Goal: Information Seeking & Learning: Learn about a topic

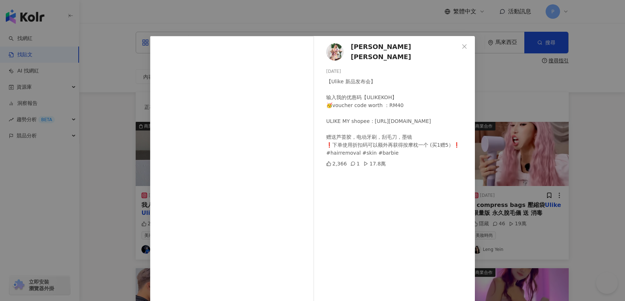
scroll to position [197, 0]
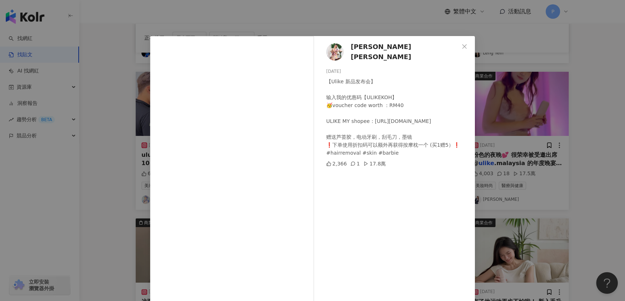
click at [550, 127] on div "Anjoe Koh 许愫恩 2023/11/11 【Ulike 新品发布会】 输入我的优惠码【ULIKEKOH】 🥳voucher code worth ：R…" at bounding box center [312, 150] width 625 height 301
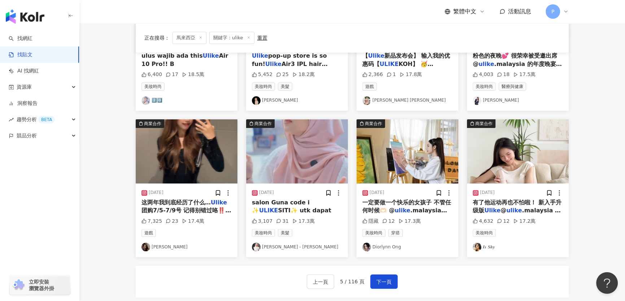
scroll to position [361, 0]
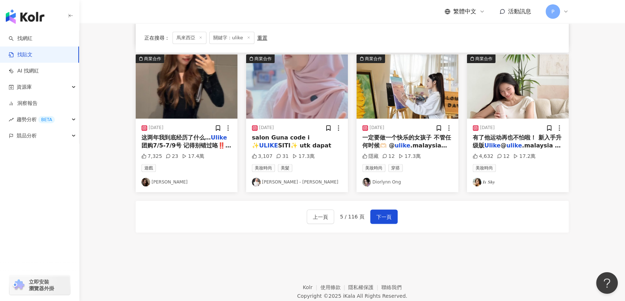
click at [211, 95] on img at bounding box center [187, 87] width 102 height 64
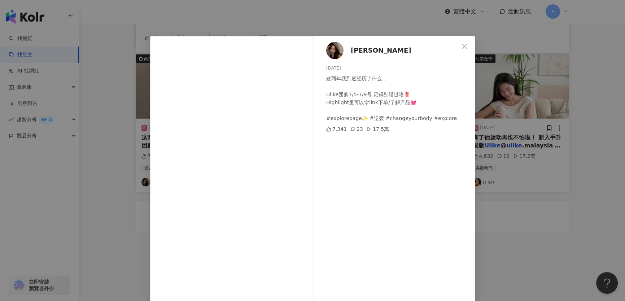
click at [499, 231] on div "Carmen 2025/7/5 这两年我到底经历了什么… Ulike团购7/5-7/9号 记得别错过咯‼️ Highlight里可以拿link下单/了解产品💓…" at bounding box center [312, 150] width 625 height 301
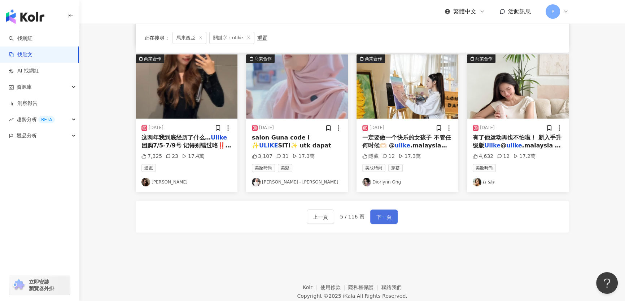
click at [386, 224] on button "下一頁" at bounding box center [383, 217] width 27 height 14
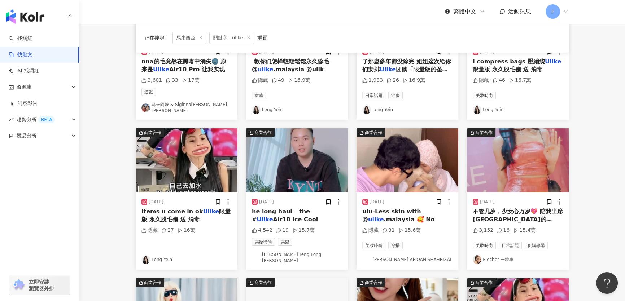
scroll to position [0, 0]
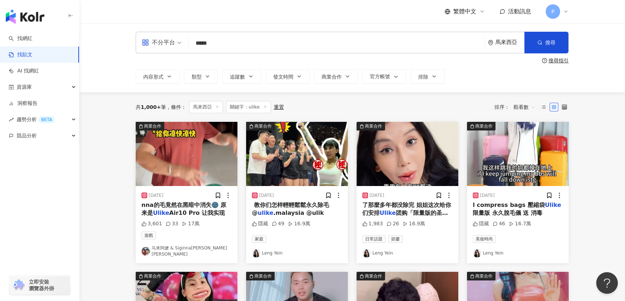
click at [201, 148] on img at bounding box center [187, 154] width 102 height 64
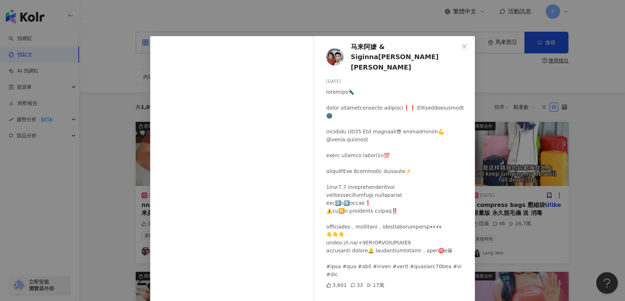
click at [596, 189] on div "马来阿嬷 & Siginna张小子 Alvin Teo Khai Ming 2024/9/1 3,601 33 17萬 查看原始貼文" at bounding box center [312, 150] width 625 height 301
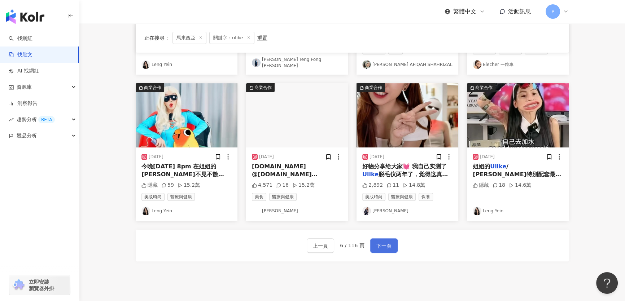
scroll to position [328, 0]
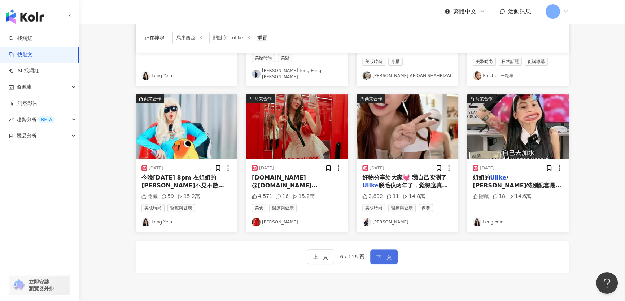
click at [382, 253] on span "下一頁" at bounding box center [383, 257] width 15 height 9
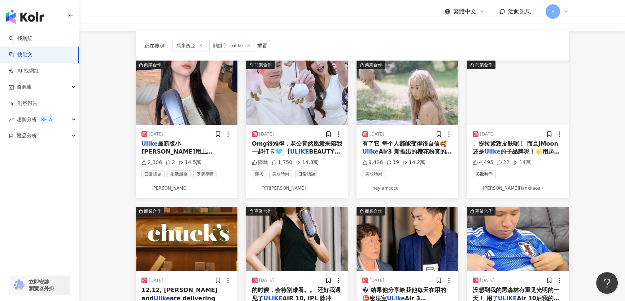
scroll to position [0, 0]
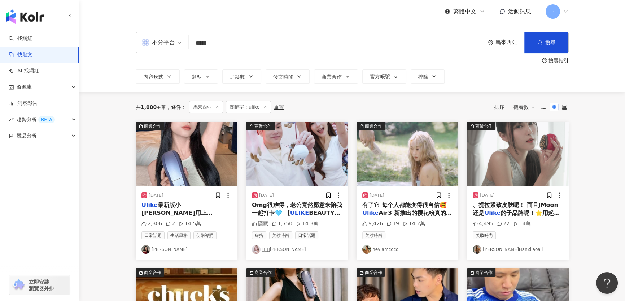
click at [201, 156] on img at bounding box center [187, 154] width 102 height 64
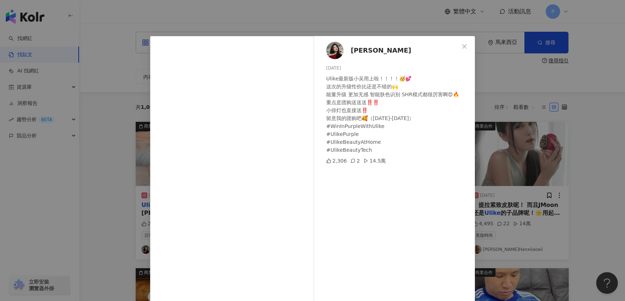
click at [510, 227] on div "Xiao wu 2024/7/19 Ulike最新版小吴用上啦！！！！🥳💕 这次的升级性价比还是不错的🙌 能量升级 更加无感 智能肤色识别 SHR模式都很厉害…" at bounding box center [312, 150] width 625 height 301
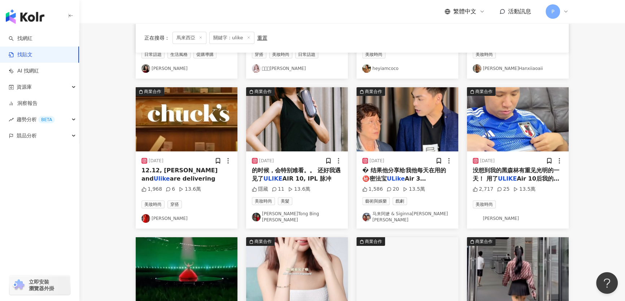
scroll to position [197, 0]
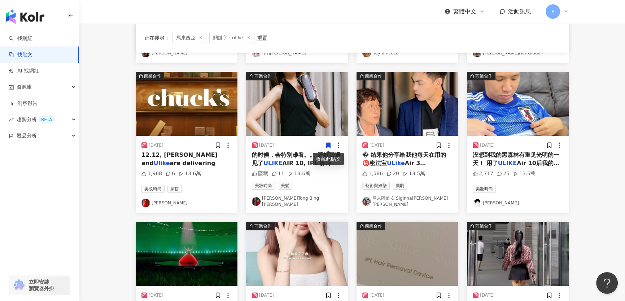
click at [306, 112] on img at bounding box center [297, 104] width 102 height 64
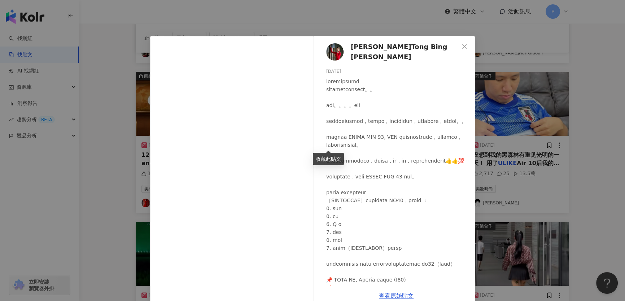
click at [329, 48] on img at bounding box center [334, 51] width 17 height 17
click at [96, 48] on div "童冰玉 Tong Bing Yu 2024/6/5 隱藏 11 13.6萬 查看原始貼文" at bounding box center [312, 150] width 625 height 301
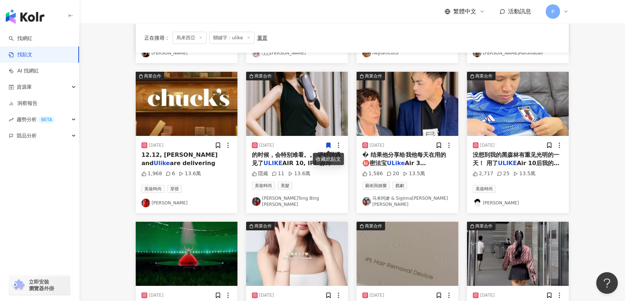
click at [513, 89] on img at bounding box center [518, 104] width 102 height 64
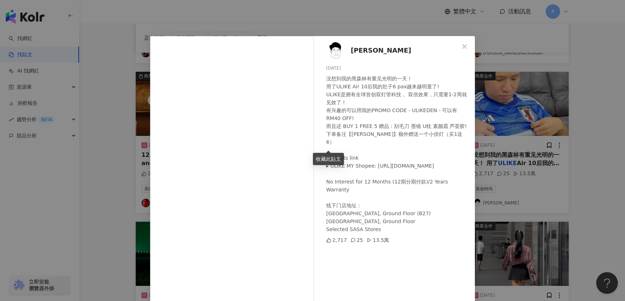
click at [334, 51] on img at bounding box center [334, 50] width 17 height 17
click at [556, 114] on div "Dennis Lim Ming 2024/9/11 没想到我的黑森林有重见光明的一天！ 用了ULIKE Air 10后我的肚子6 pax越来越明显了! ULI…" at bounding box center [312, 150] width 625 height 301
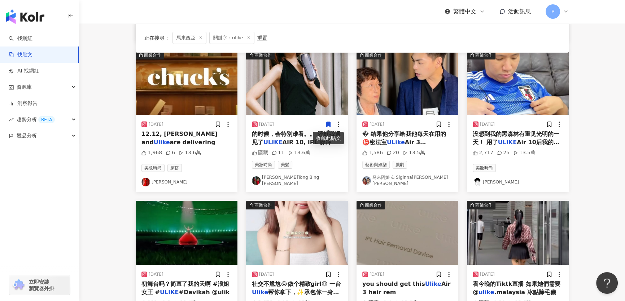
scroll to position [328, 0]
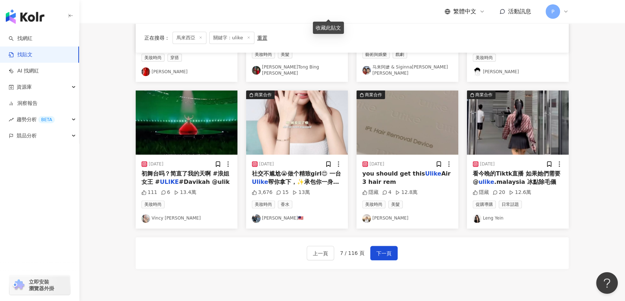
click at [193, 131] on img at bounding box center [187, 123] width 102 height 64
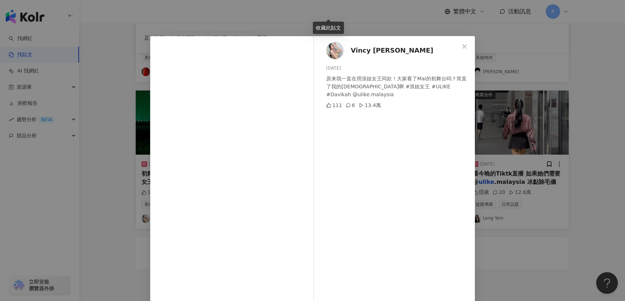
click at [336, 49] on img at bounding box center [334, 50] width 17 height 17
click at [557, 70] on div "Vincy 陈咏兒 2024/4/19 原来我一直在用浪姐女王同款！大家看了Mai的初舞台吗？简直了我的天啊 #浪姐女王 #ULIKE #Davikah @u…" at bounding box center [312, 150] width 625 height 301
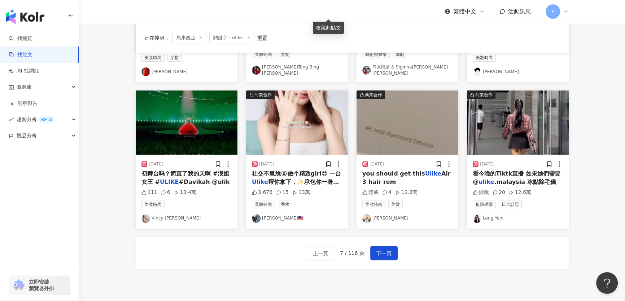
click at [334, 104] on img at bounding box center [297, 123] width 102 height 64
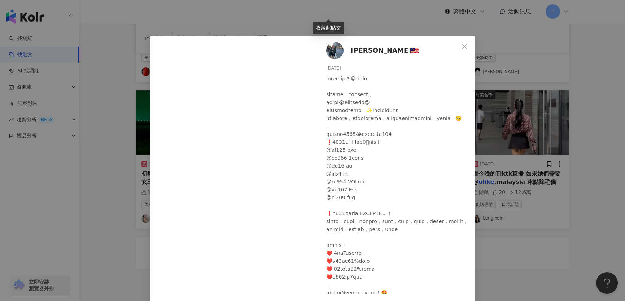
click at [340, 54] on img at bounding box center [334, 50] width 17 height 17
click at [505, 62] on div "Sharon🇲🇾 2024/8/29 3,676 15 13萬 查看原始貼文" at bounding box center [312, 150] width 625 height 301
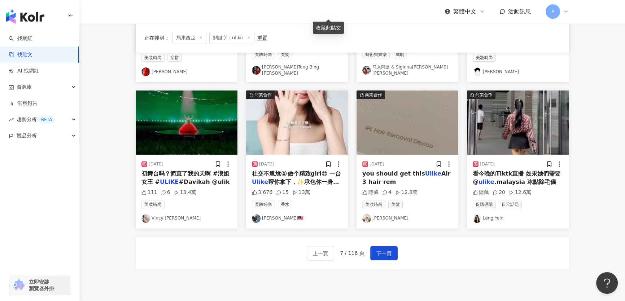
click at [433, 118] on img at bounding box center [408, 123] width 102 height 64
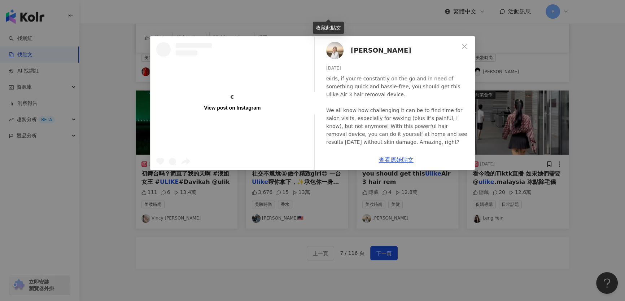
click at [333, 47] on img at bounding box center [334, 50] width 17 height 17
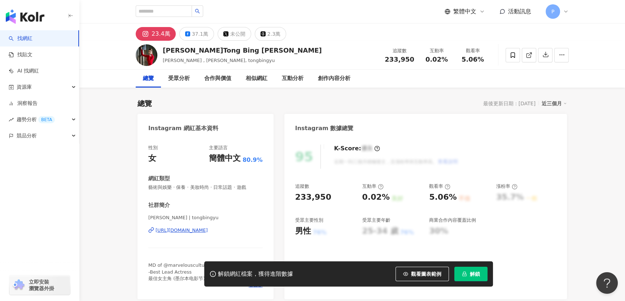
click at [208, 231] on div "https://www.instagram.com/tongbingyu/" at bounding box center [182, 230] width 52 height 6
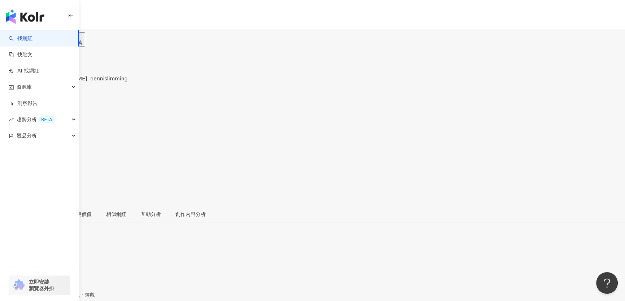
click at [363, 1] on div "繁體中文 活動訊息 P" at bounding box center [312, 72] width 625 height 144
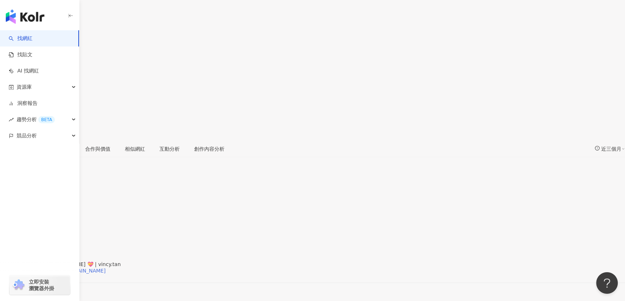
click at [106, 268] on div "https://www.instagram.com/vincy.tan/" at bounding box center [56, 271] width 99 height 6
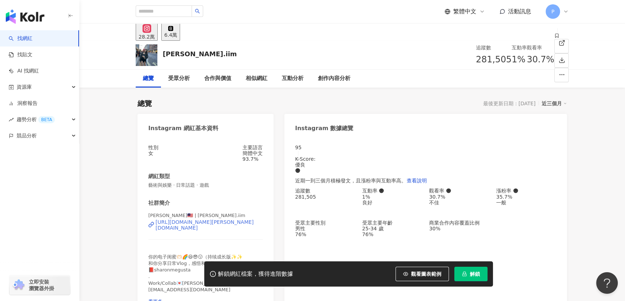
click at [231, 219] on div "[URL][DOMAIN_NAME][PERSON_NAME][DOMAIN_NAME]" at bounding box center [209, 225] width 107 height 12
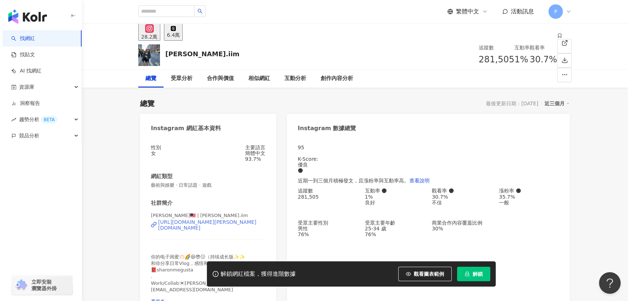
scroll to position [131, 0]
